Goal: Task Accomplishment & Management: Manage account settings

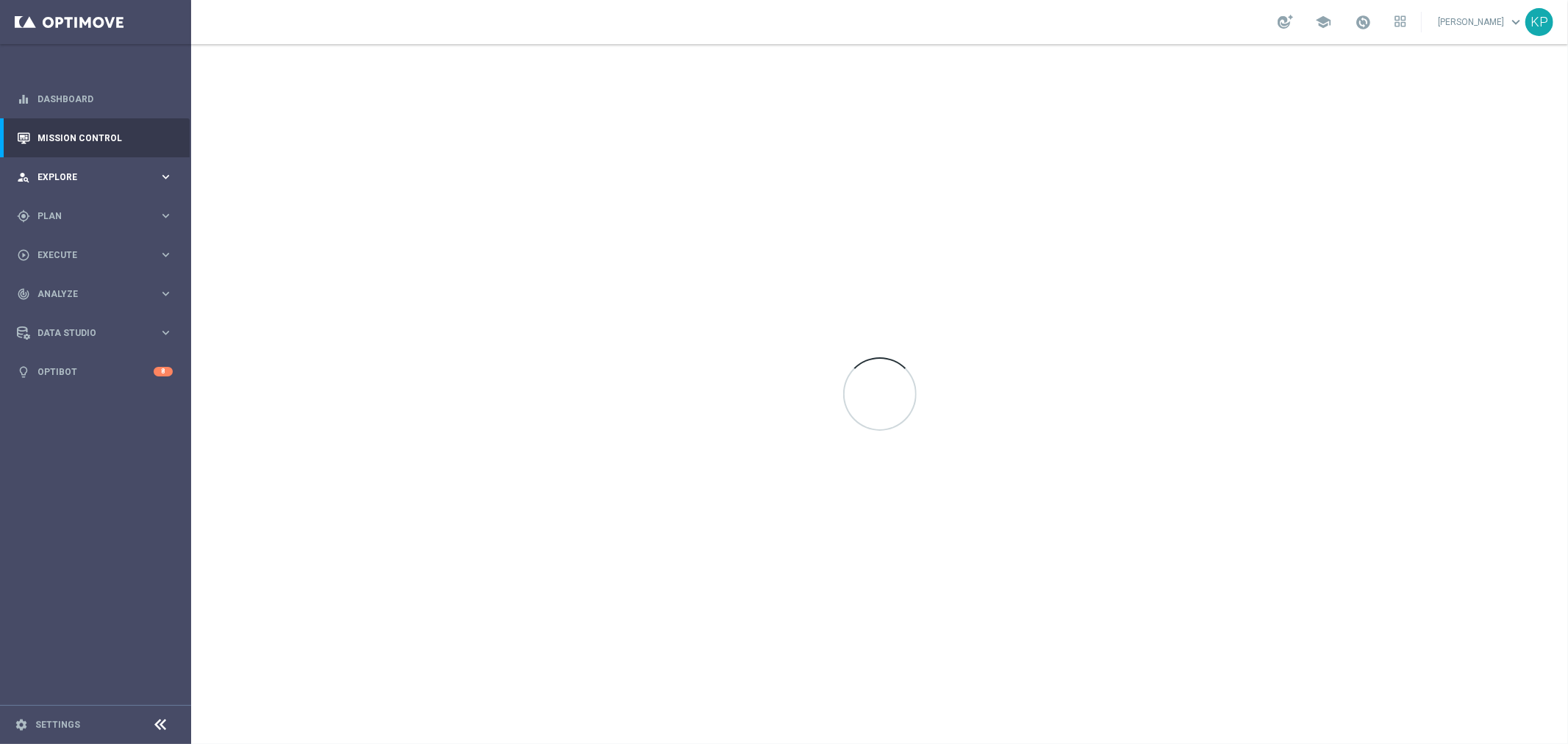
click at [149, 173] on span "Explore" at bounding box center [97, 177] width 121 height 9
click at [138, 393] on span "Plan" at bounding box center [97, 392] width 121 height 9
click at [98, 235] on div "Target Groups" at bounding box center [113, 246] width 151 height 22
click at [91, 240] on link "Target Groups" at bounding box center [95, 246] width 115 height 12
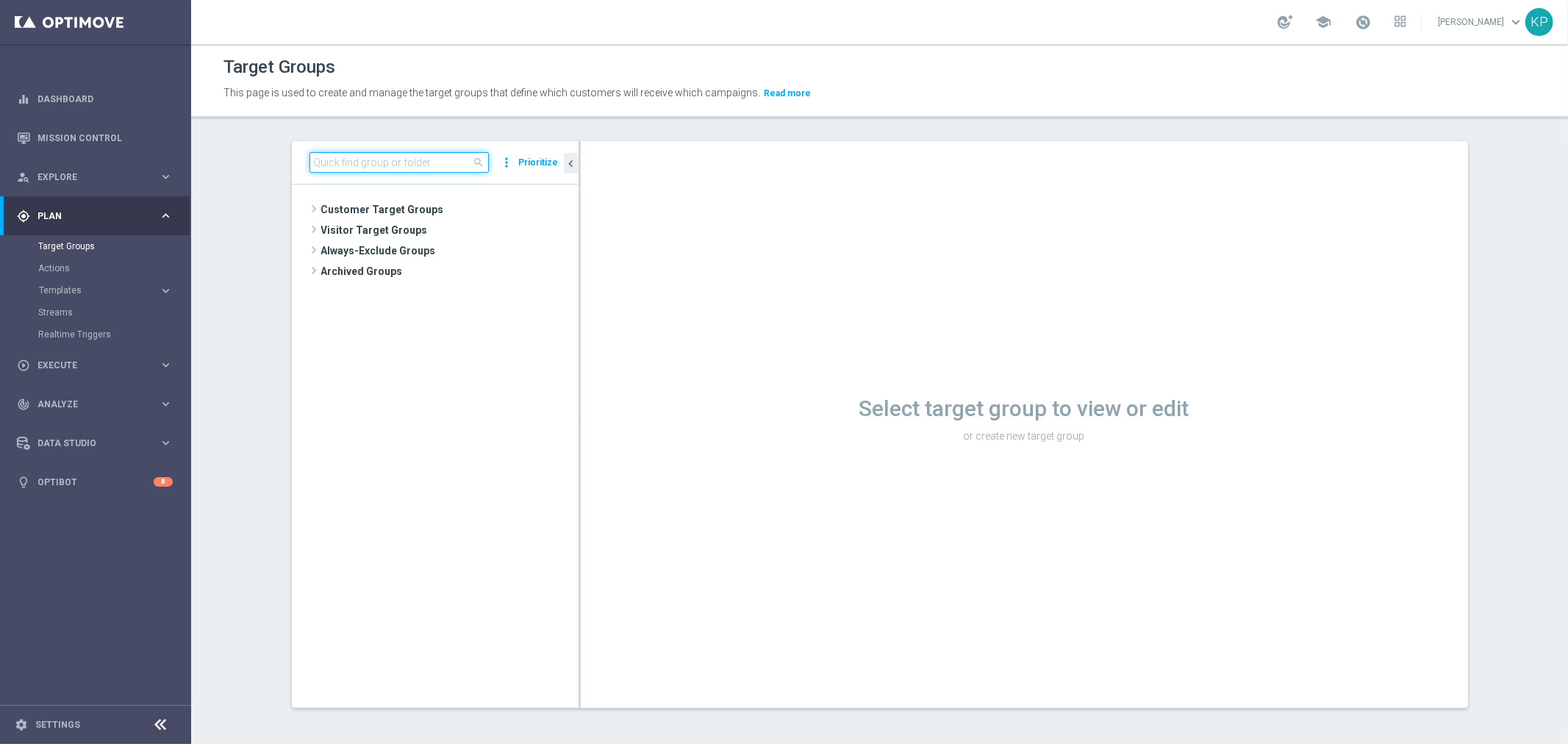
click at [450, 165] on input at bounding box center [399, 162] width 179 height 21
paste input "E_ALL_AUTO_PRODUCT_WO 1DEPO DAY7SMS_DAILY"
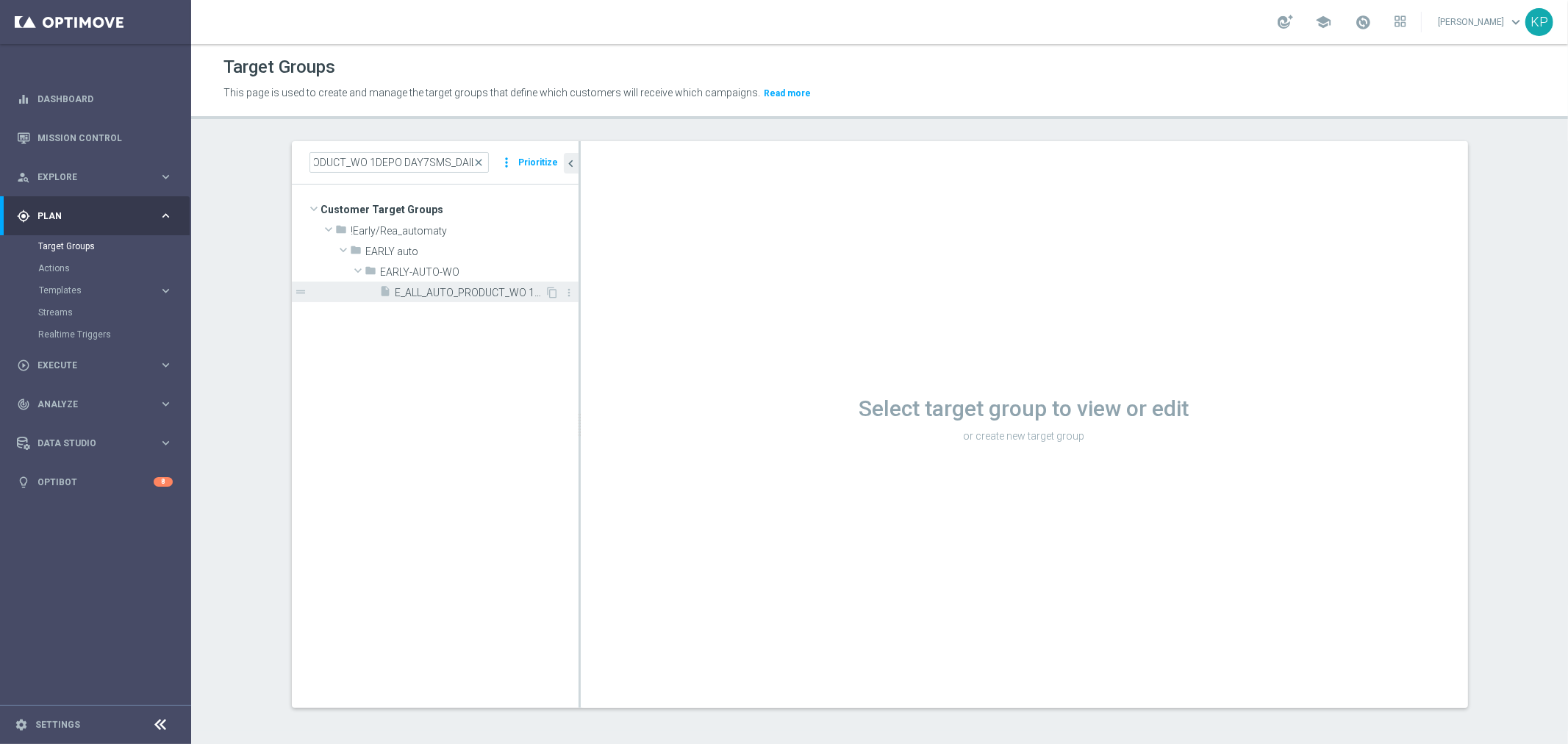
click at [457, 296] on span "E_ALL_AUTO_PRODUCT_WO 1DEPO DAY7SMS_DAILY" at bounding box center [471, 293] width 150 height 12
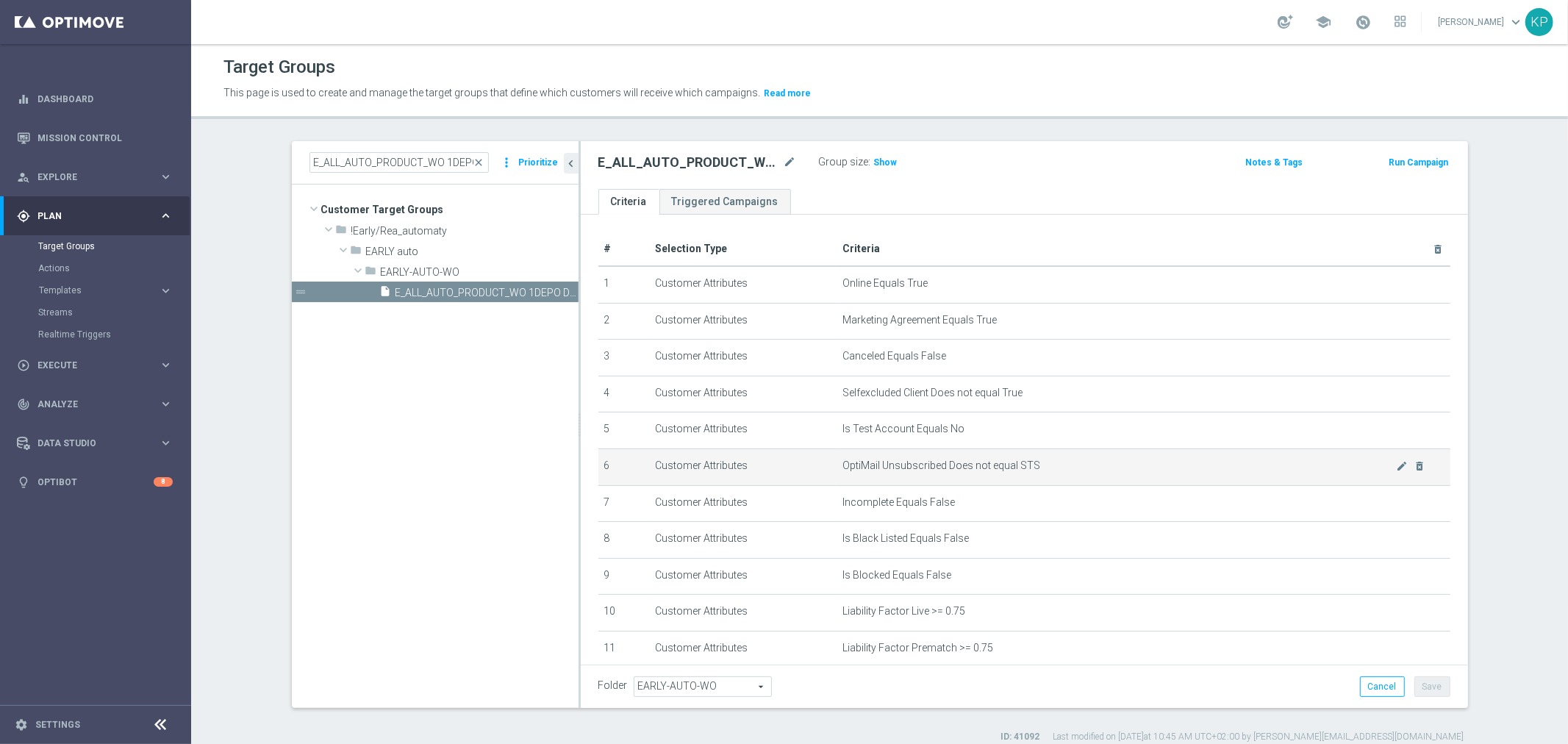
click at [1375, 466] on span "OptiMail Unsubscribed Does not equal STS" at bounding box center [1119, 465] width 554 height 12
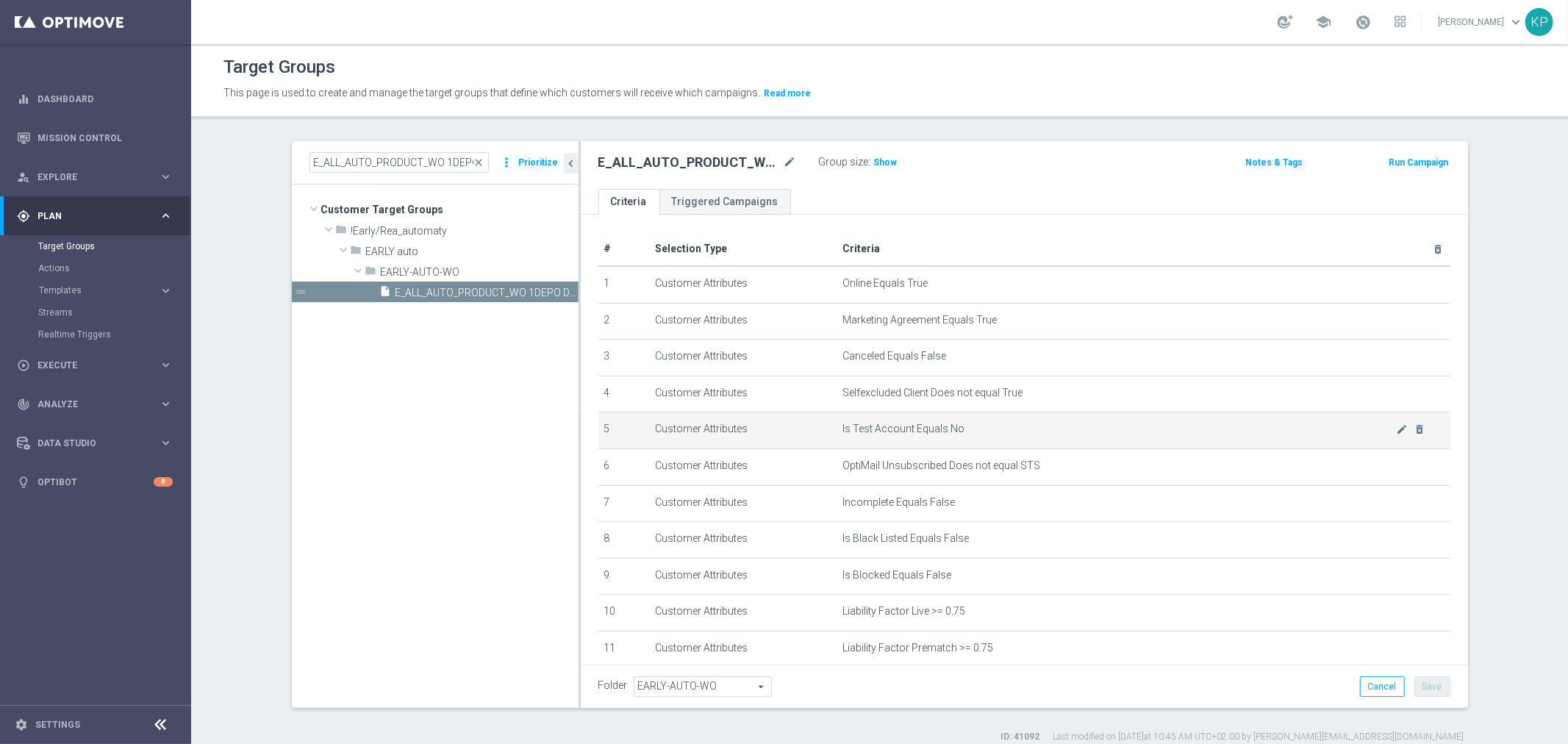
click at [1337, 412] on td "Is Test Account Equals No mode_edit delete_forever" at bounding box center [1144, 430] width 614 height 37
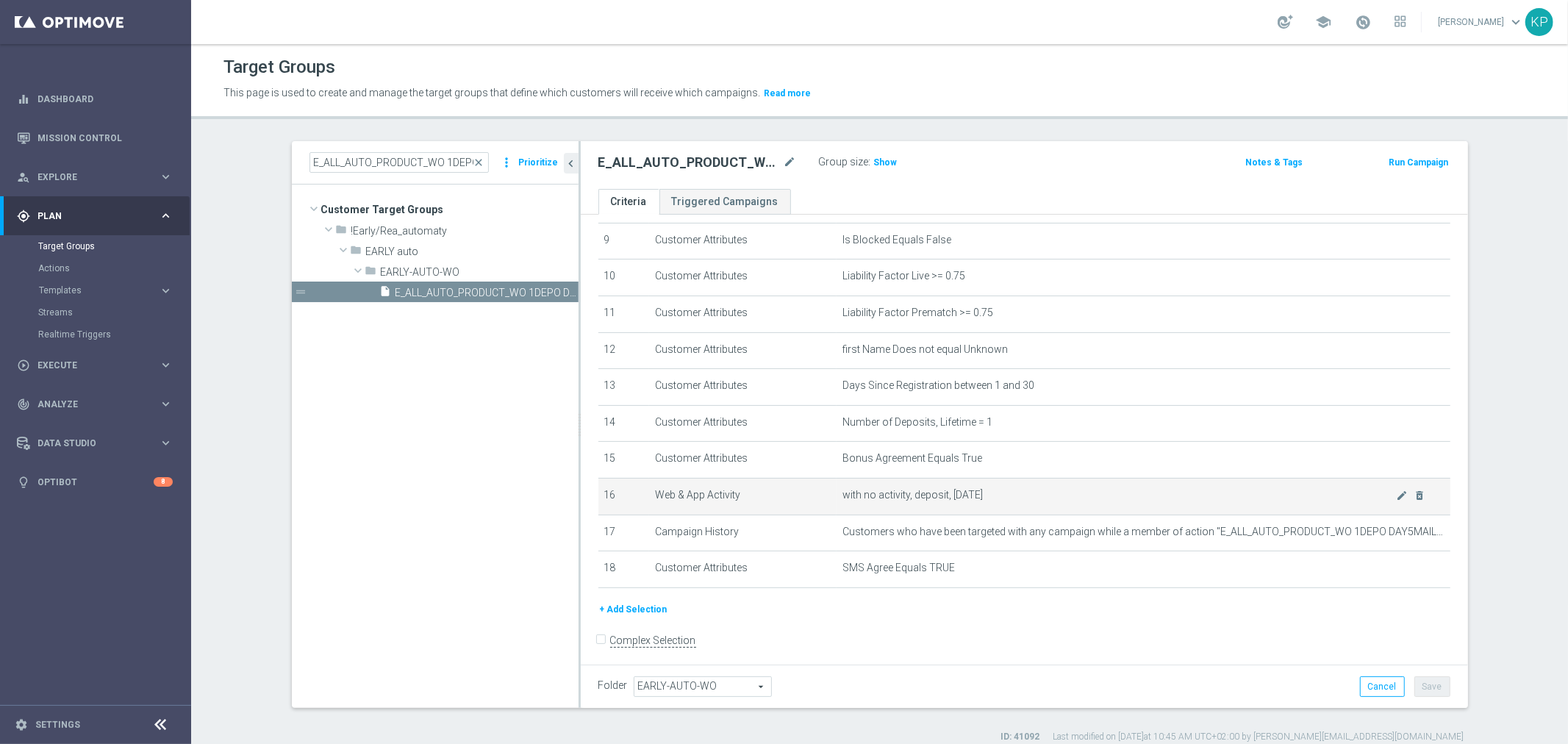
scroll to position [338, 0]
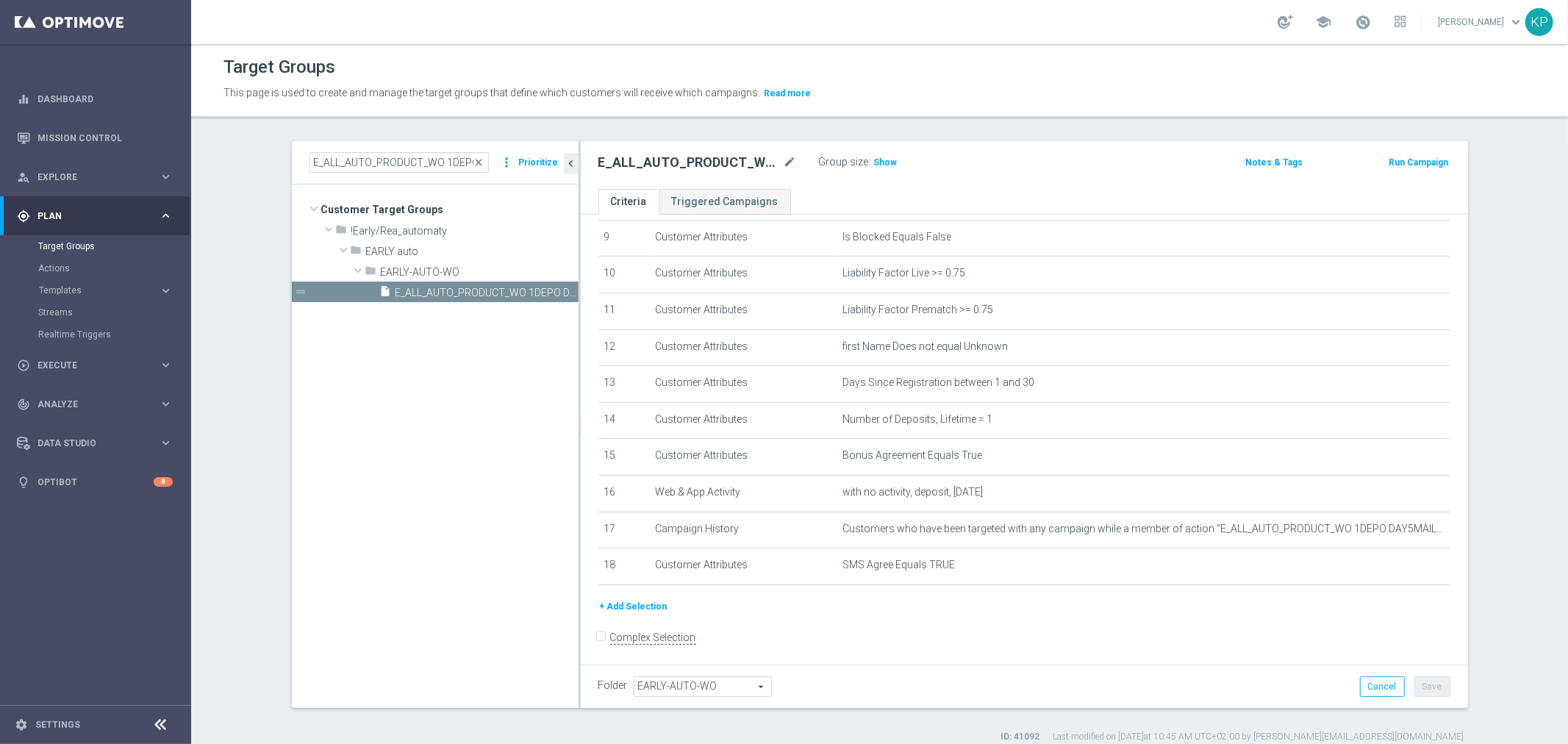
click at [341, 443] on tree-viewport "Customer Target Groups library_add create_new_folder folder" at bounding box center [435, 446] width 287 height 523
click at [408, 167] on input "E_ALL_AUTO_PRODUCT_WO 1DEPO DAY7SMS_DAILY" at bounding box center [399, 162] width 179 height 21
paste input "MAIL"
type input "E_ALL_AUTO_PRODUCT_WO 1DEPO DAY7MAIL_DAILY"
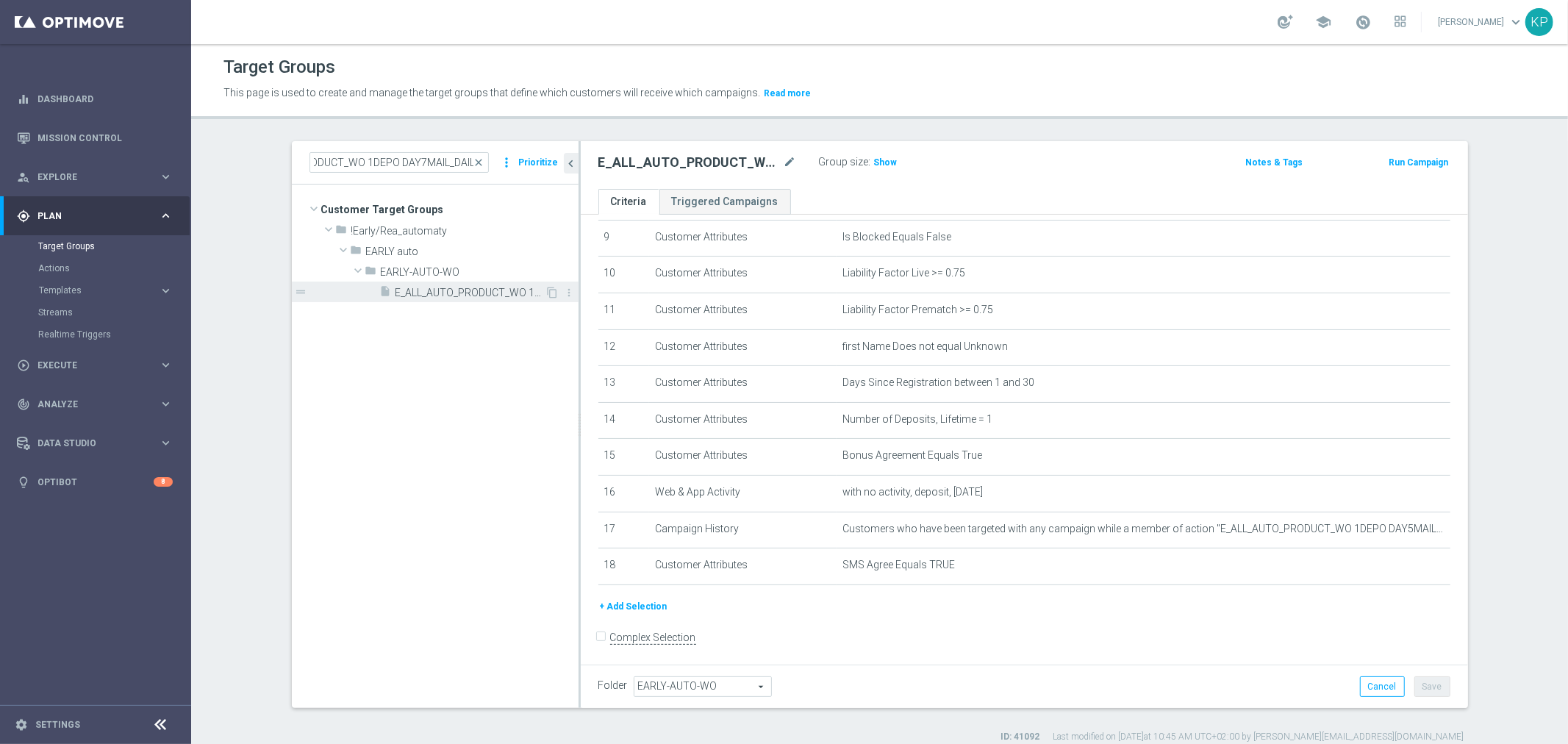
click at [444, 290] on span "E_ALL_AUTO_PRODUCT_WO 1DEPO DAY7MAIL_DAILY" at bounding box center [471, 293] width 150 height 12
click at [262, 180] on div "E_ALL_AUTO_PRODUCT_WO 1DEPO DAY7MAIL_DAILY close more_vert Prioritize Customer …" at bounding box center [879, 442] width 1235 height 602
